Goal: Task Accomplishment & Management: Manage account settings

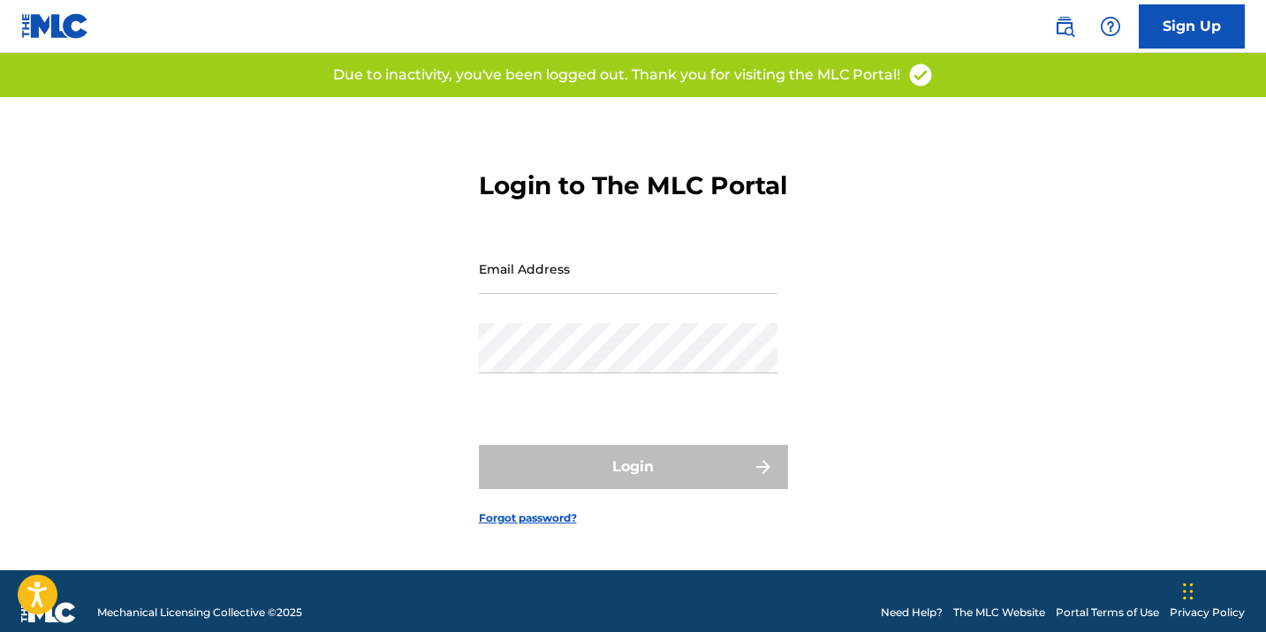
click at [599, 294] on input "Email Address" at bounding box center [628, 269] width 299 height 50
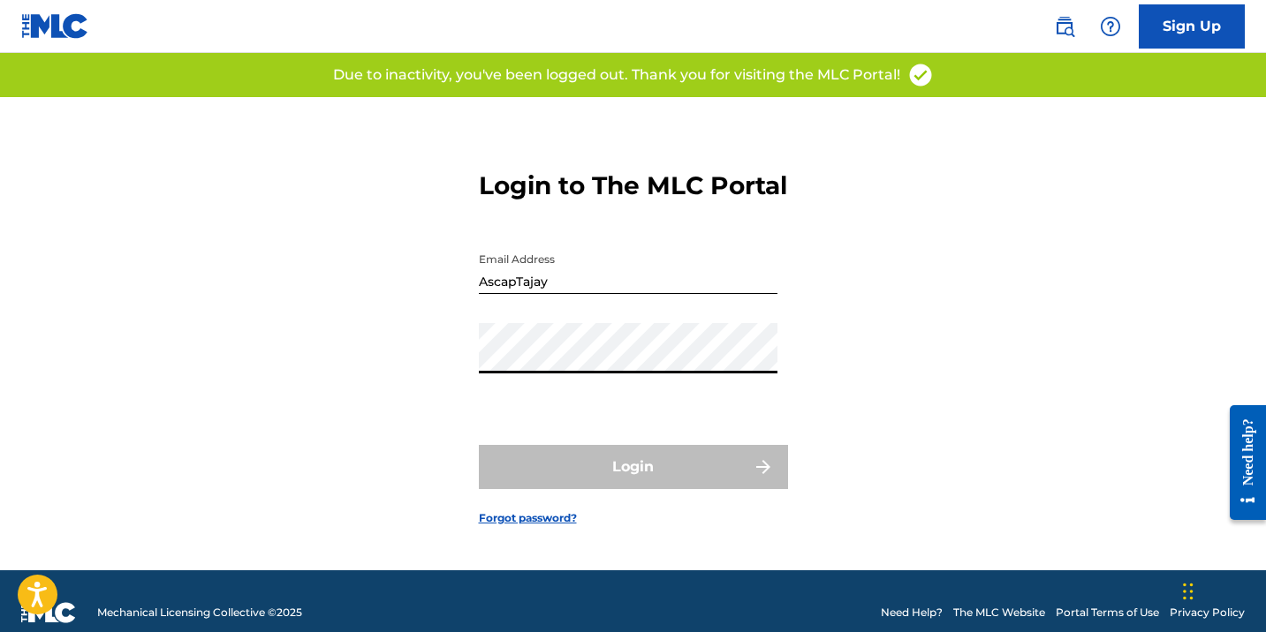
click at [566, 294] on input "AscapTajay" at bounding box center [628, 269] width 299 height 50
type input "[EMAIL_ADDRESS][DOMAIN_NAME]"
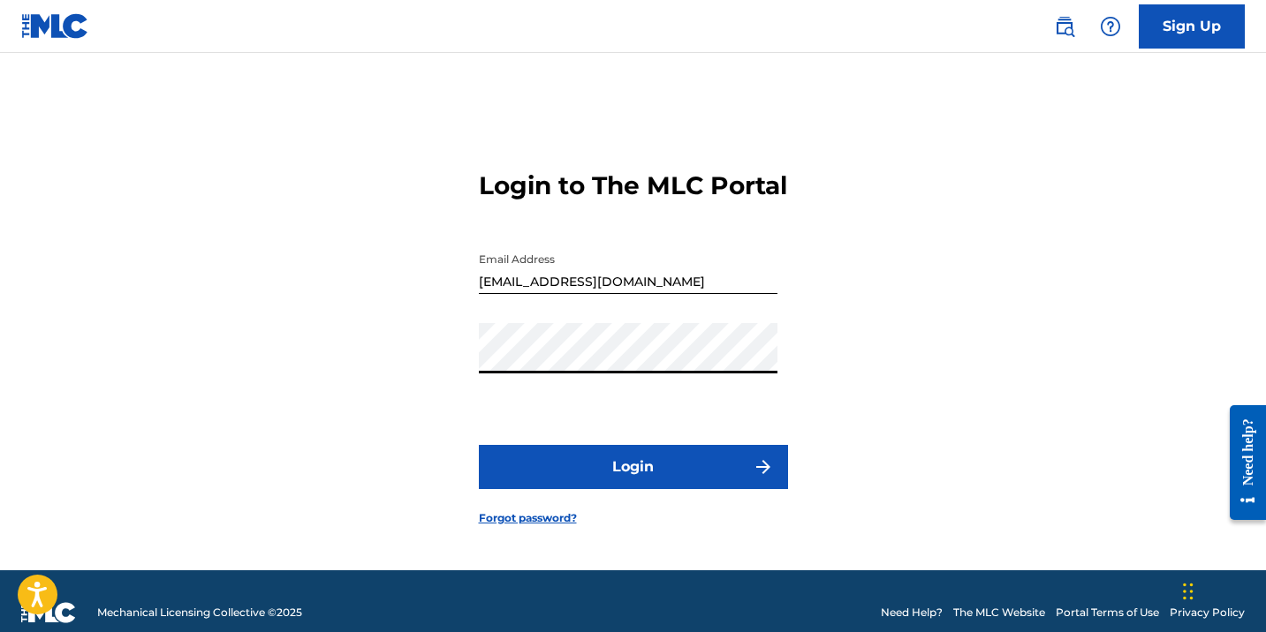
click at [618, 476] on button "Login" at bounding box center [633, 467] width 309 height 44
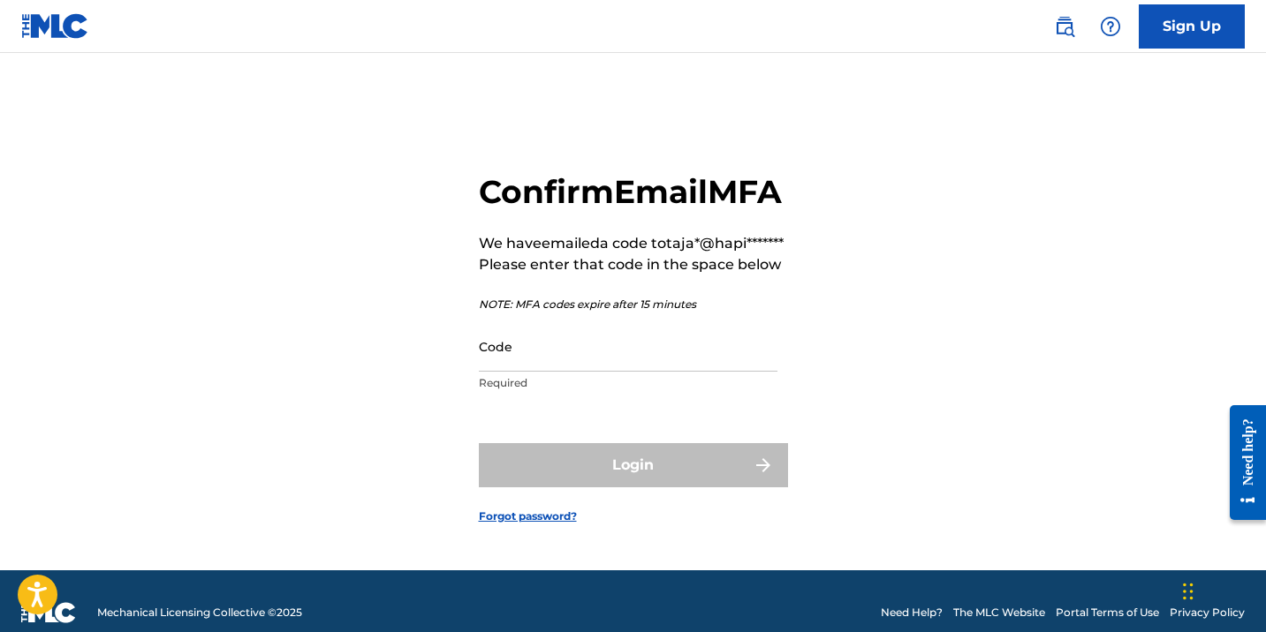
click at [602, 372] on input "Code" at bounding box center [628, 346] width 299 height 50
paste input "515963"
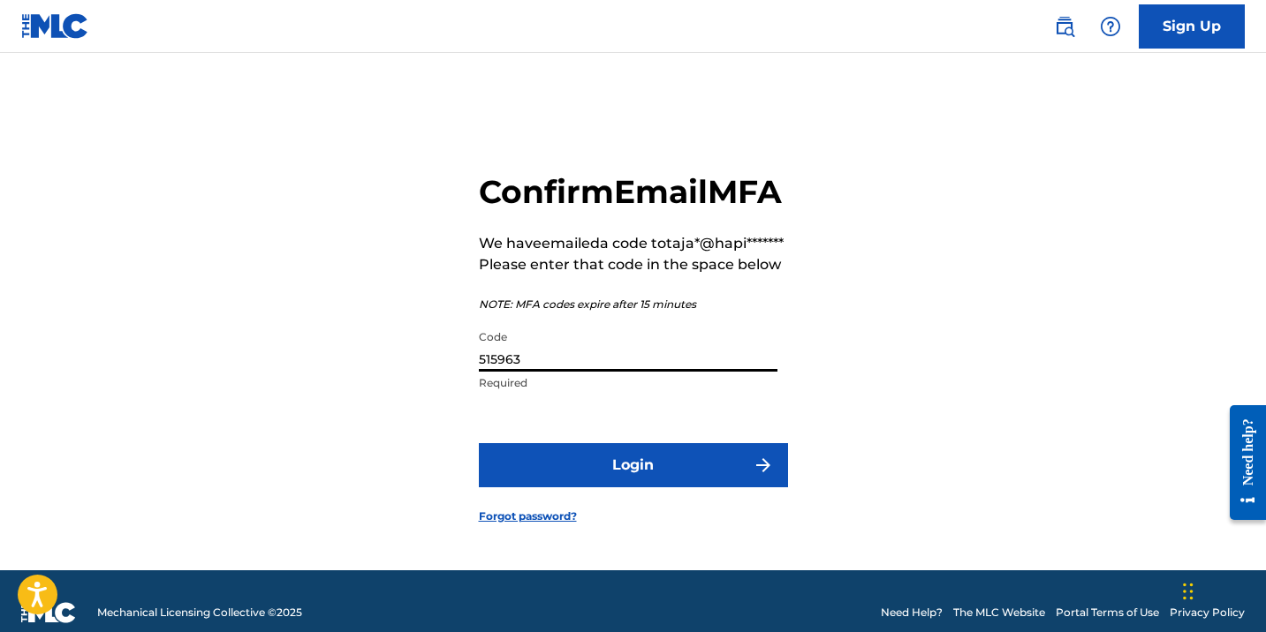
type input "515963"
click at [704, 488] on button "Login" at bounding box center [633, 465] width 309 height 44
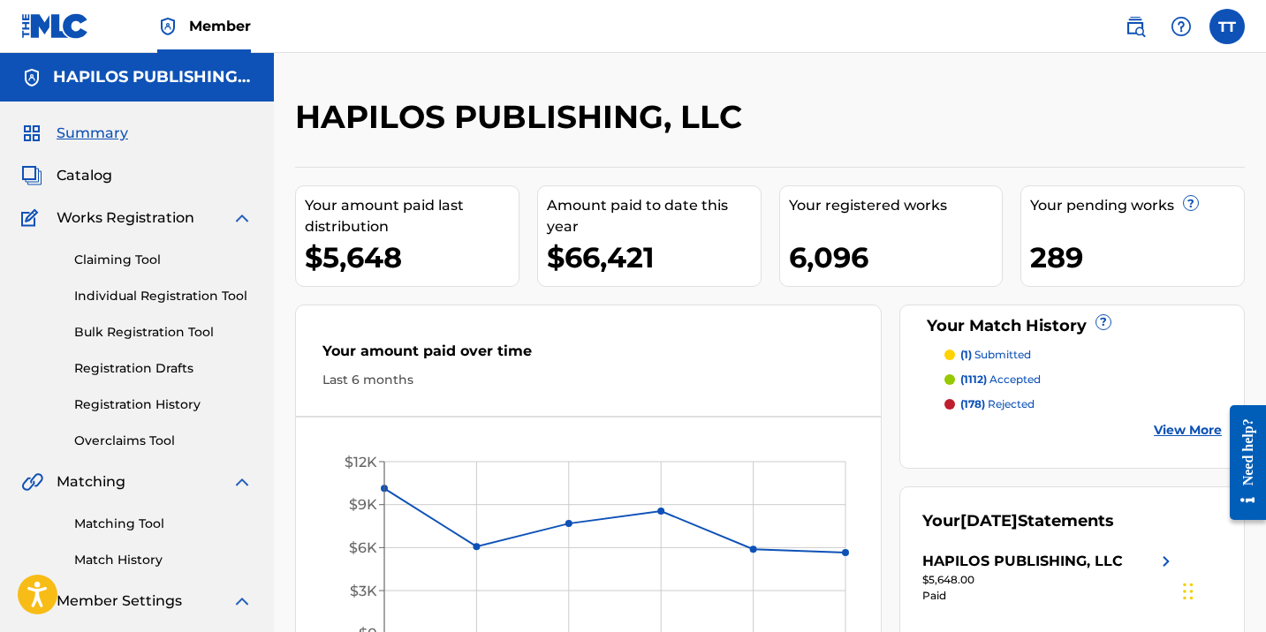
click at [144, 397] on link "Registration History" at bounding box center [163, 405] width 178 height 19
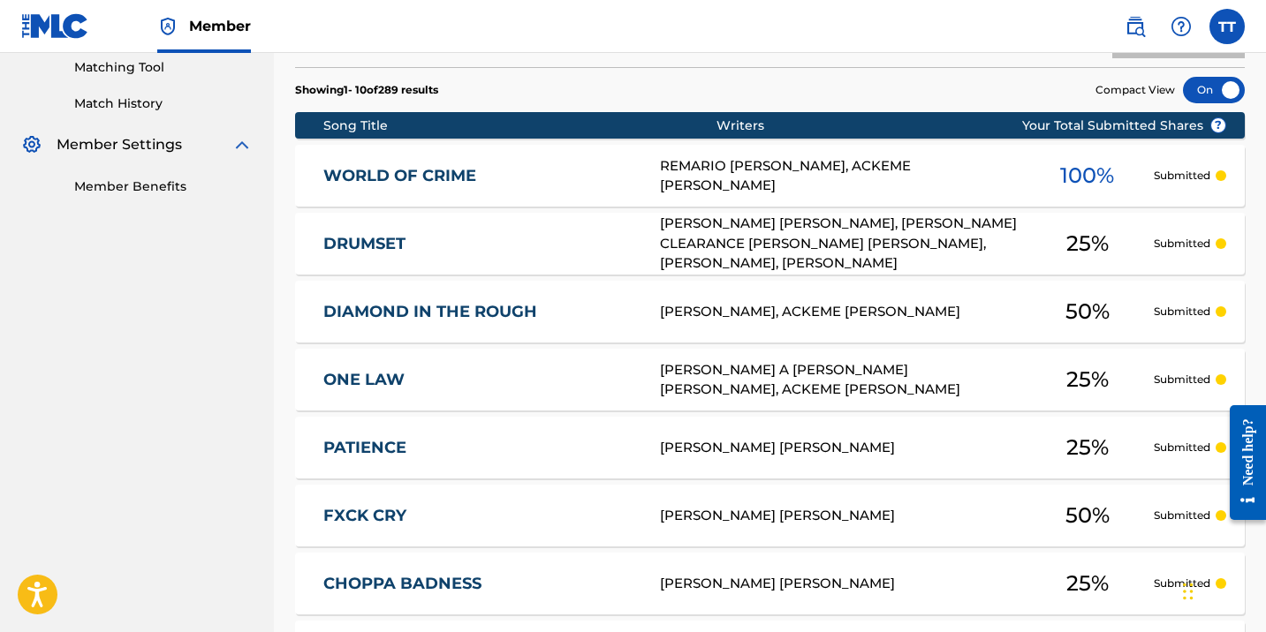
scroll to position [470, 0]
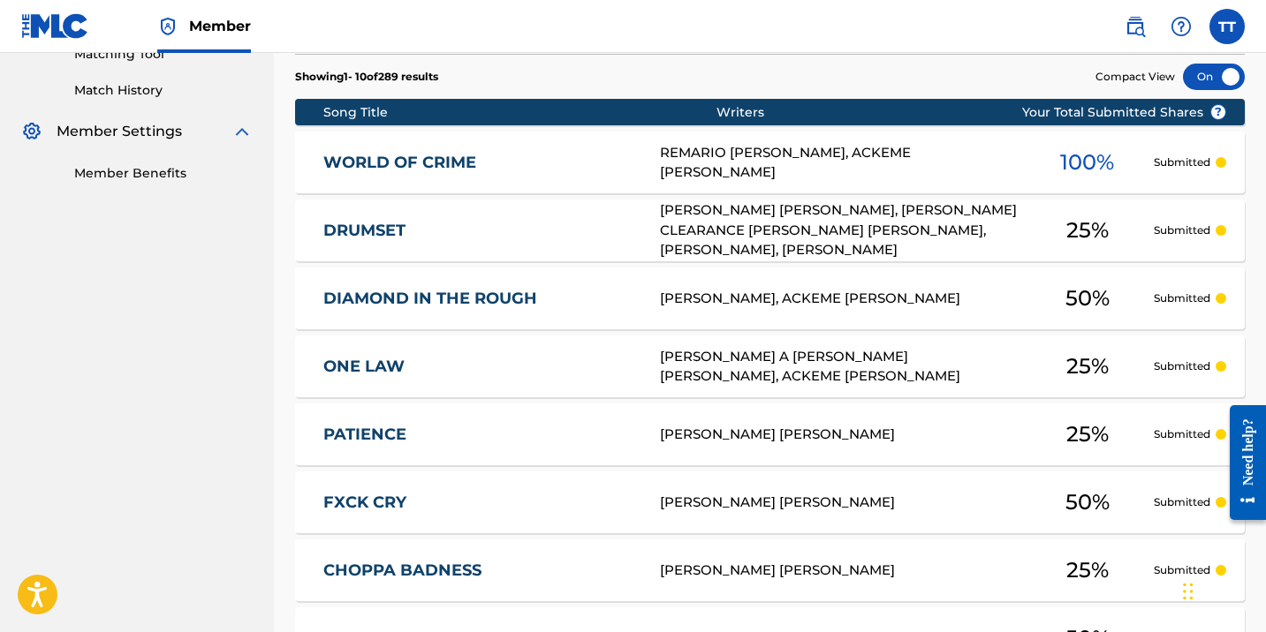
click at [404, 171] on div "WORLD OF CRIME REMARIO STEFANO FRANKLIN, ACKEME JERMAINE CAMPBELL 100 % Submitt…" at bounding box center [769, 163] width 949 height 62
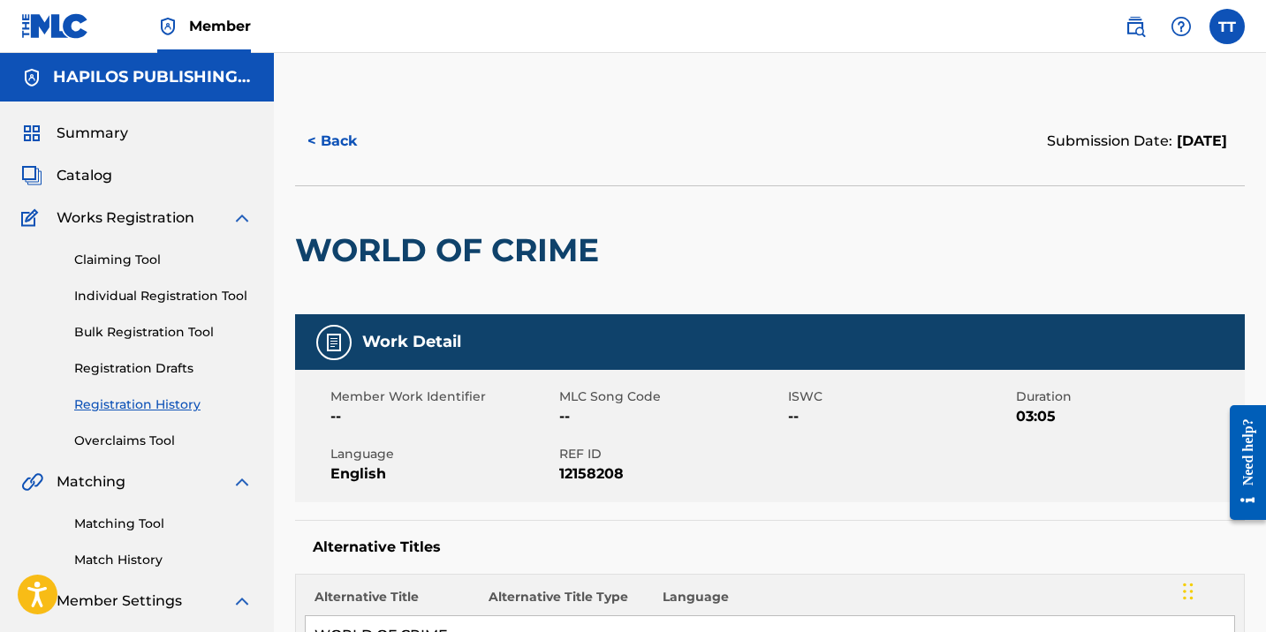
click at [526, 259] on h2 "WORLD OF CRIME" at bounding box center [451, 251] width 313 height 40
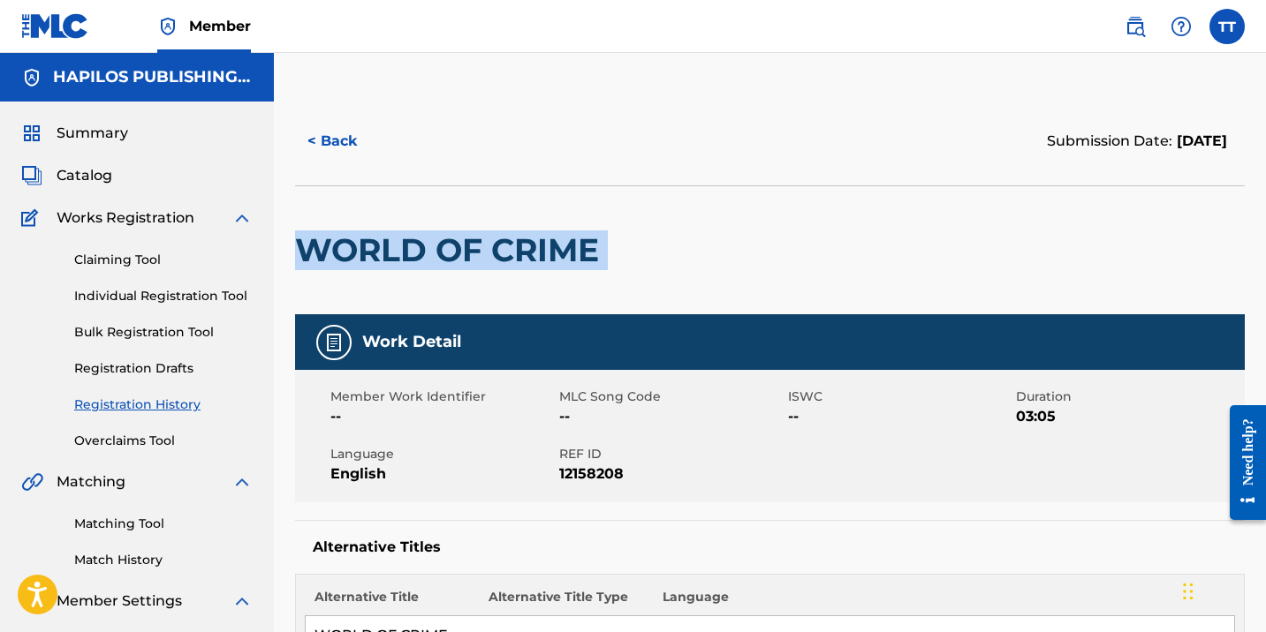
click at [526, 259] on h2 "WORLD OF CRIME" at bounding box center [451, 251] width 313 height 40
copy div "WORLD OF CRIME"
click at [88, 178] on span "Catalog" at bounding box center [85, 175] width 56 height 21
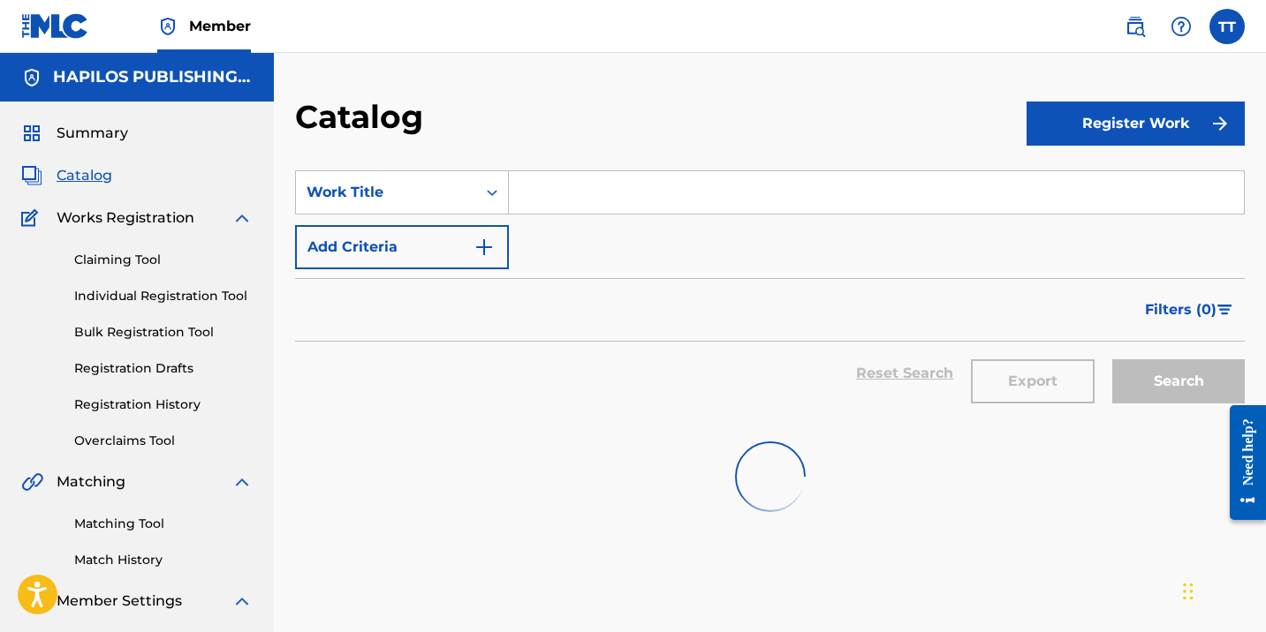
click at [545, 193] on input "Search Form" at bounding box center [876, 192] width 735 height 42
paste input "WORLD OF CRIME"
type input "WORLD OF CRIME"
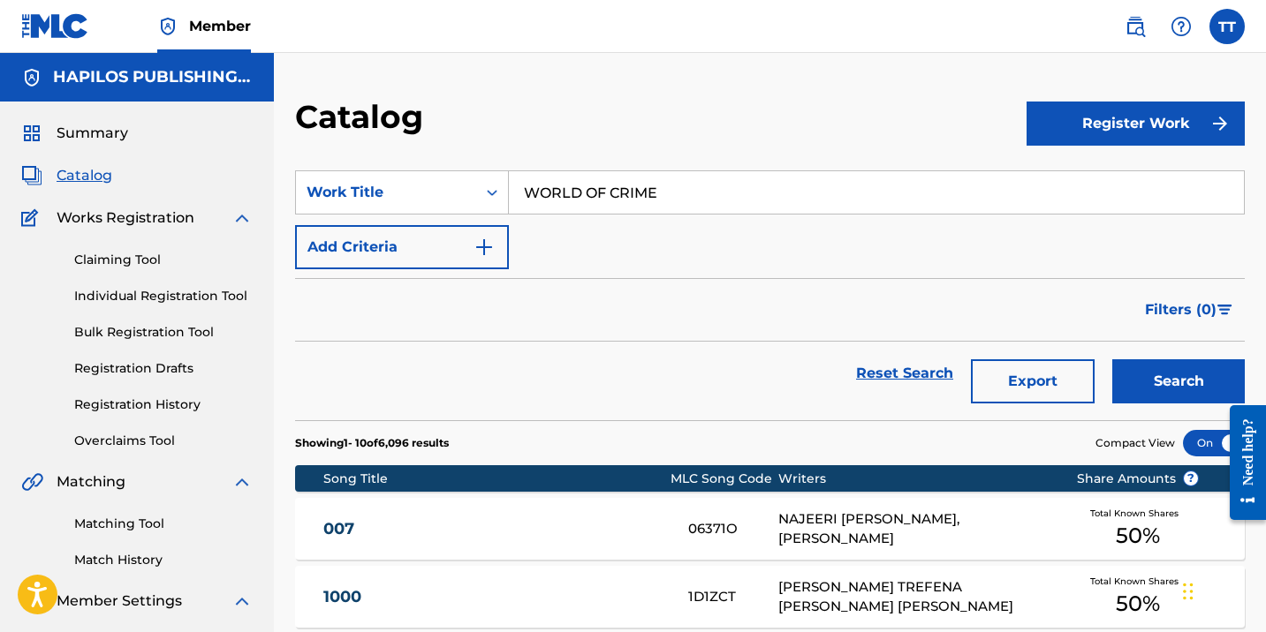
click at [1112, 359] on button "Search" at bounding box center [1178, 381] width 132 height 44
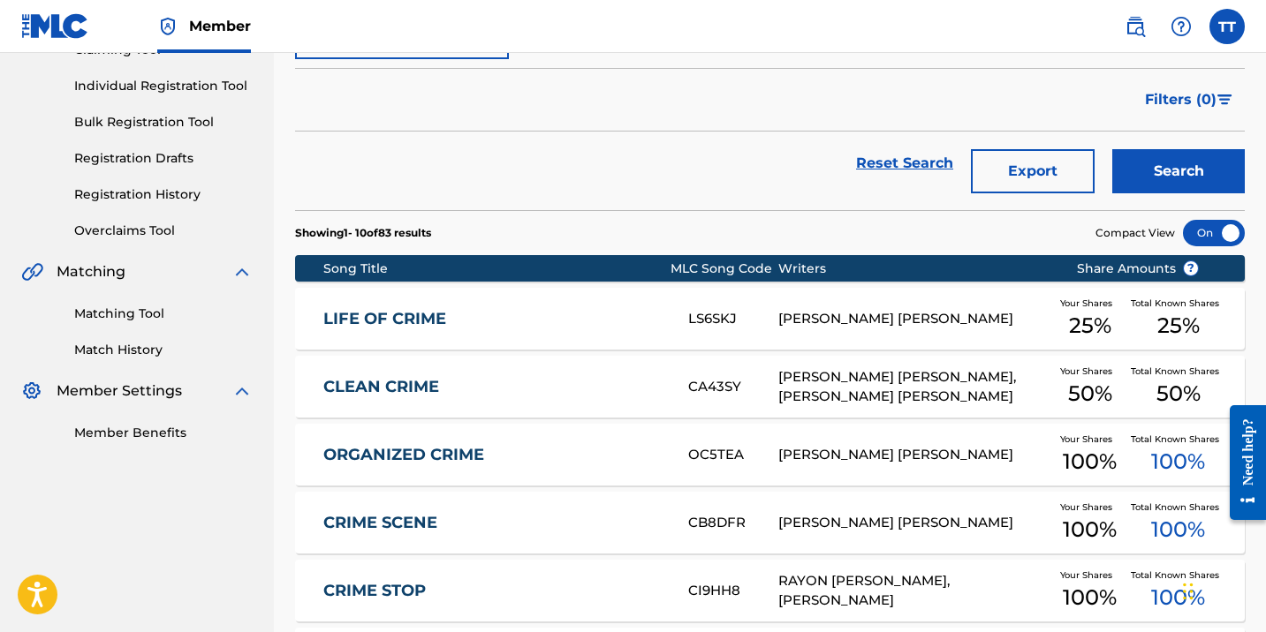
scroll to position [208, 0]
